Goal: Information Seeking & Learning: Find specific fact

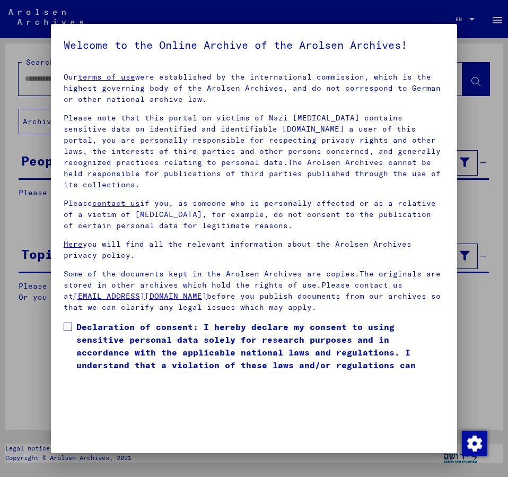
click at [67, 323] on span at bounding box center [68, 327] width 8 height 8
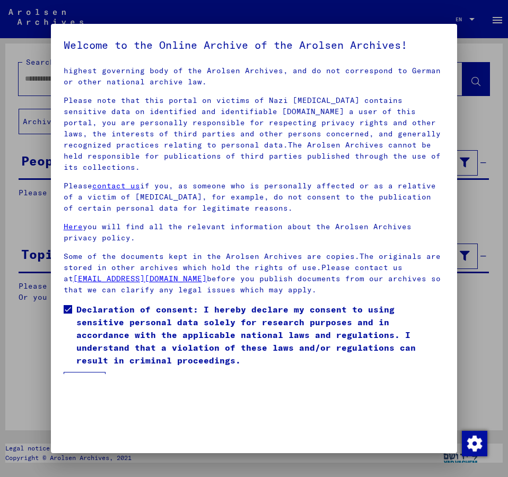
scroll to position [30, 0]
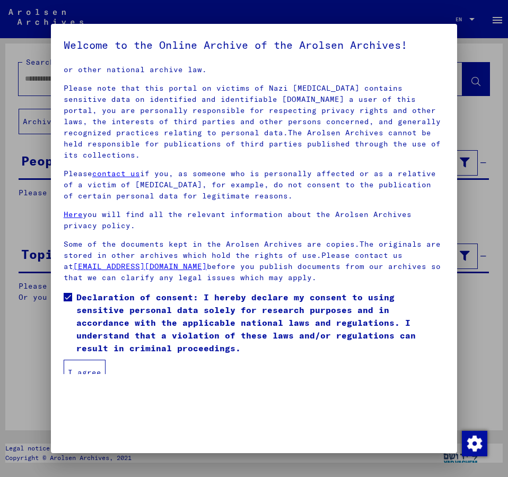
click at [88, 361] on button "I agree" at bounding box center [85, 372] width 42 height 25
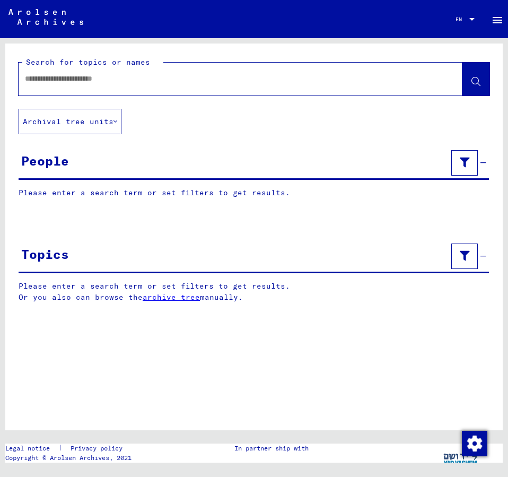
click at [55, 77] on input "text" at bounding box center [231, 78] width 412 height 11
type input "**********"
click at [473, 77] on span at bounding box center [476, 80] width 9 height 11
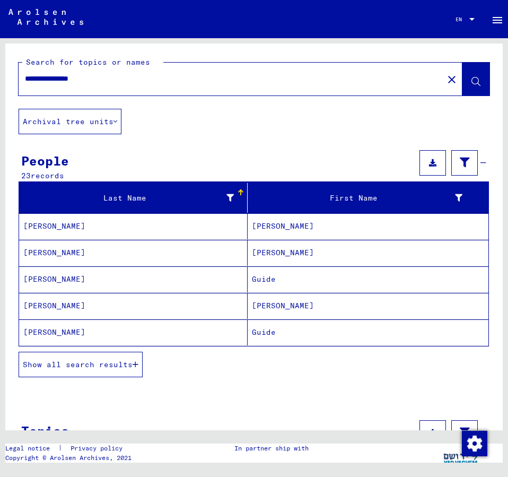
click at [272, 327] on mat-cell "Guide" at bounding box center [368, 332] width 241 height 26
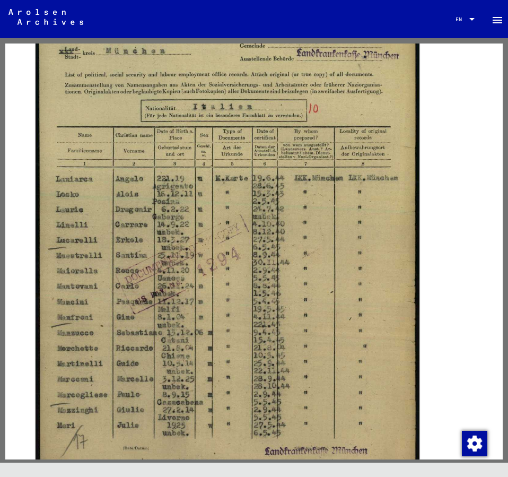
scroll to position [229, 0]
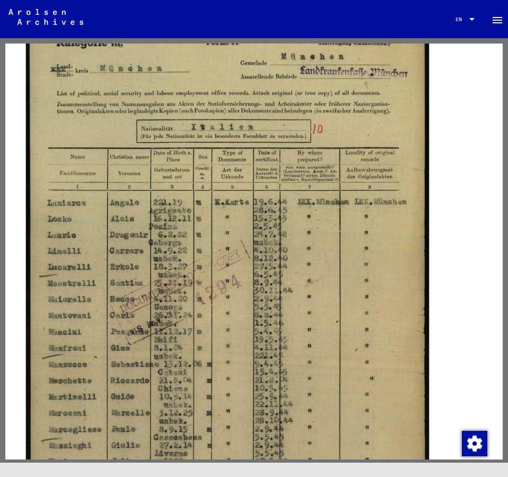
click at [268, 200] on img at bounding box center [227, 286] width 403 height 561
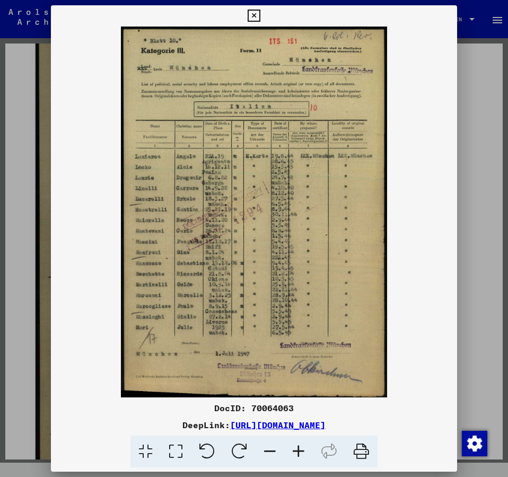
drag, startPoint x: 378, startPoint y: 16, endPoint x: 376, endPoint y: -6, distance: 22.4
click at [376, 5] on mat-dialog-container "DocID: 70064063 DeepLink: [URL][DOMAIN_NAME]" at bounding box center [254, 238] width 406 height 467
click at [422, 32] on img at bounding box center [254, 212] width 406 height 371
drag, startPoint x: 97, startPoint y: 48, endPoint x: 96, endPoint y: 30, distance: 18.0
click at [96, 30] on img at bounding box center [254, 212] width 406 height 371
